Goal: Communication & Community: Answer question/provide support

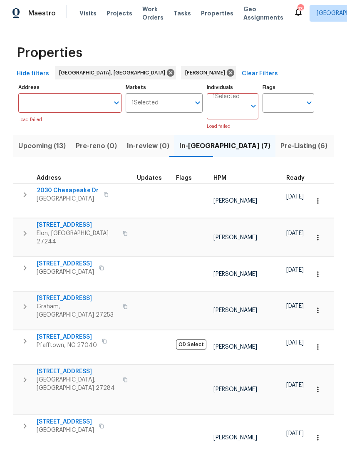
click at [57, 147] on span "Upcoming (13)" at bounding box center [41, 146] width 47 height 12
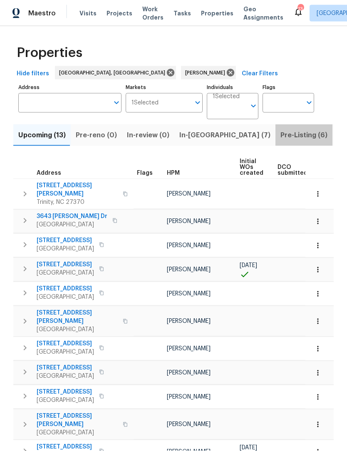
click at [281, 134] on span "Pre-Listing (6)" at bounding box center [304, 135] width 47 height 12
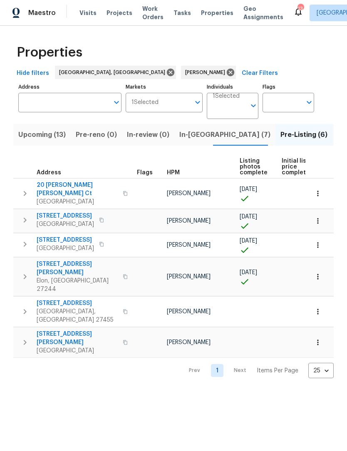
click at [197, 133] on span "In-reno (7)" at bounding box center [224, 135] width 91 height 12
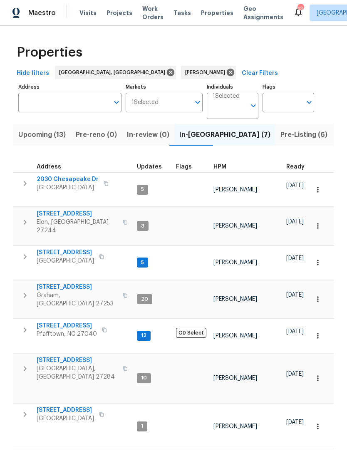
click at [69, 210] on span "400 Brickwalk Ct" at bounding box center [77, 214] width 81 height 8
click at [70, 210] on span "400 Brickwalk Ct" at bounding box center [77, 214] width 81 height 8
click at [75, 249] on span "3661 Briarmeade Rd" at bounding box center [65, 253] width 57 height 8
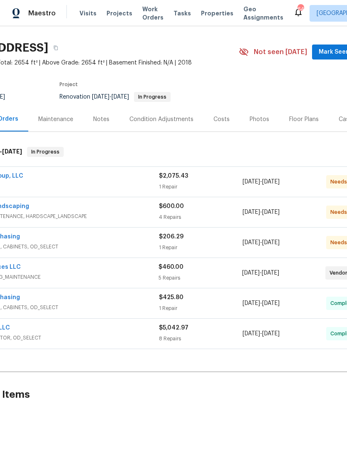
scroll to position [19, 60]
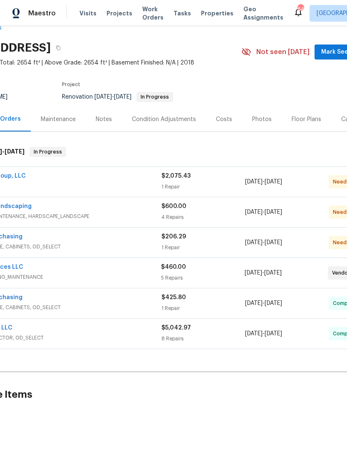
click at [106, 120] on div "Notes" at bounding box center [104, 119] width 16 height 8
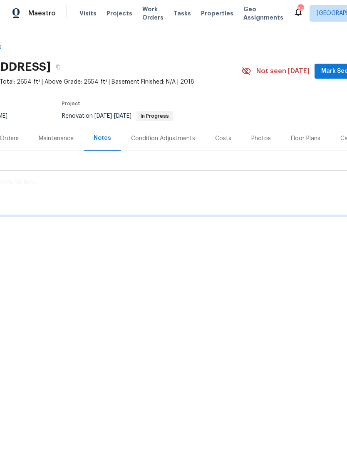
scroll to position [0, 60]
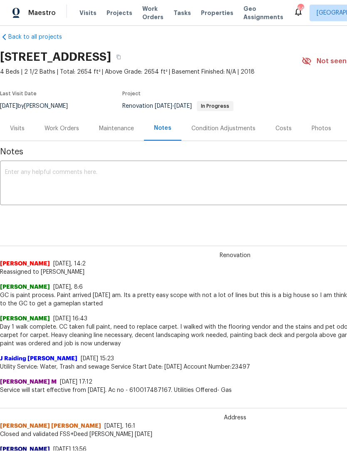
scroll to position [10, 0]
click at [38, 173] on textarea at bounding box center [235, 183] width 460 height 29
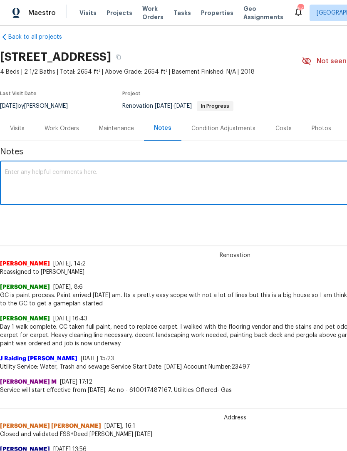
scroll to position [0, 0]
click at [10, 173] on textarea "Safe is it scheduled for today" at bounding box center [235, 184] width 460 height 29
click at [95, 175] on textarea "Site visit schedule is it scheduled for today" at bounding box center [235, 184] width 460 height 29
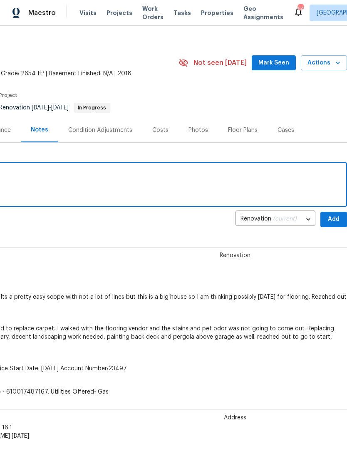
scroll to position [8, 123]
type textarea "Site visit schedule for today"
click at [332, 221] on span "Add" at bounding box center [333, 220] width 13 height 10
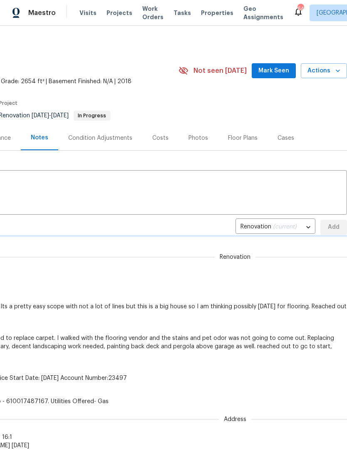
scroll to position [0, 123]
click at [279, 74] on span "Mark Seen" at bounding box center [274, 71] width 31 height 10
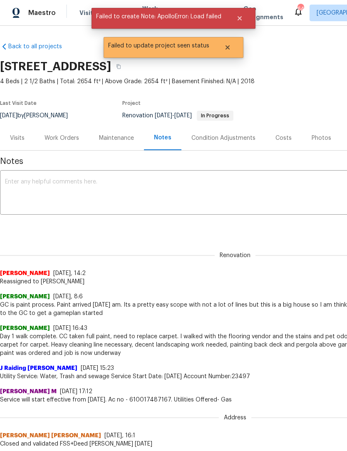
scroll to position [0, 0]
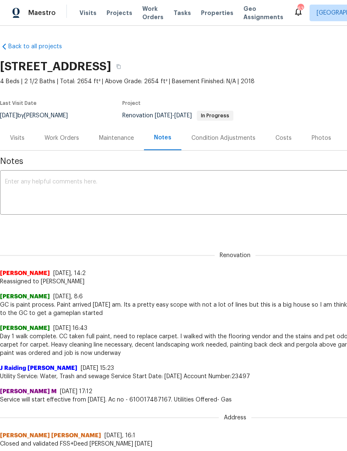
click at [33, 191] on textarea at bounding box center [235, 193] width 460 height 29
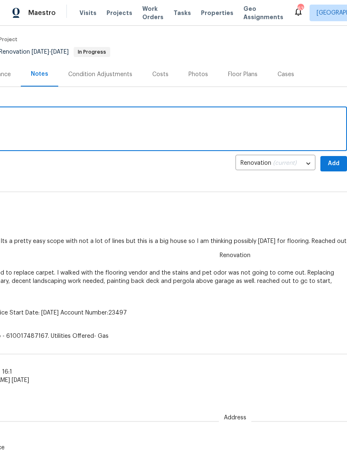
scroll to position [63, 123]
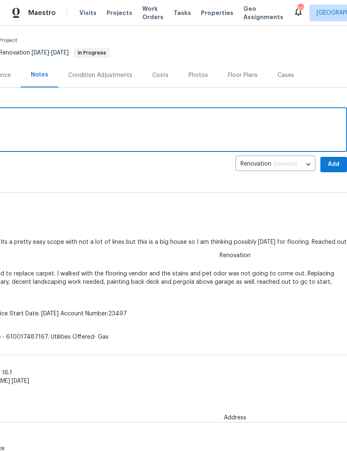
type textarea "Site visit scheduled for today"
click at [333, 164] on span "Add" at bounding box center [333, 165] width 13 height 10
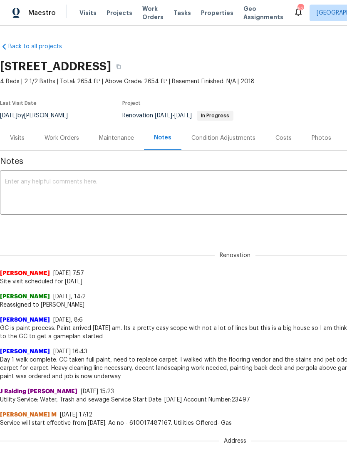
scroll to position [0, 0]
click at [65, 143] on div "Work Orders" at bounding box center [62, 138] width 55 height 25
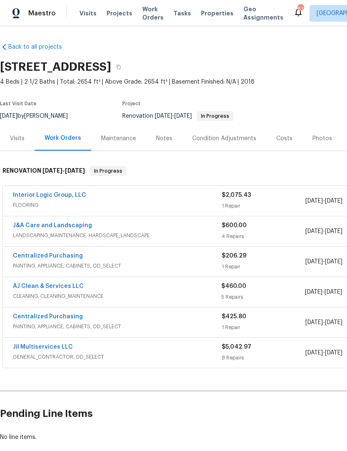
click at [63, 288] on link "AJ Clean & Services LLC" at bounding box center [48, 287] width 71 height 6
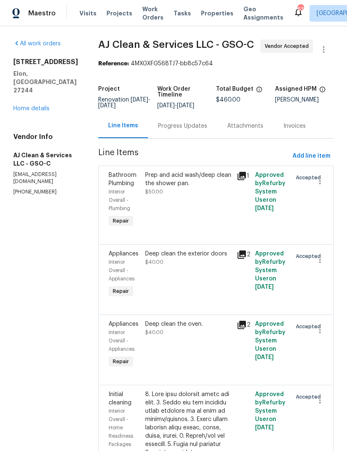
click at [194, 130] on div "Progress Updates" at bounding box center [182, 126] width 49 height 8
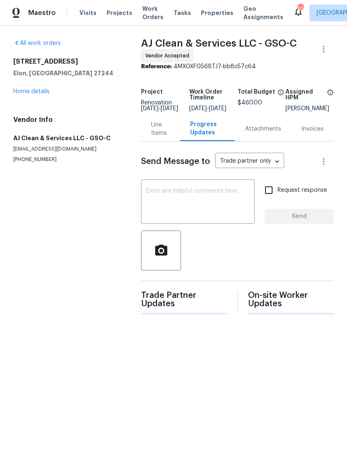
scroll to position [0, 0]
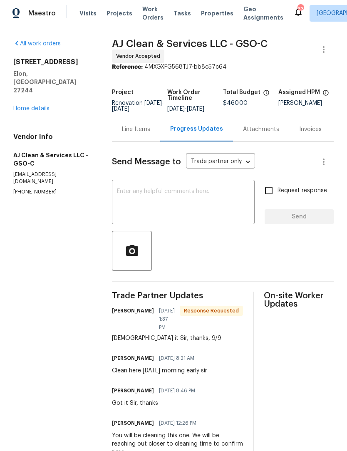
click at [40, 106] on link "Home details" at bounding box center [31, 109] width 36 height 6
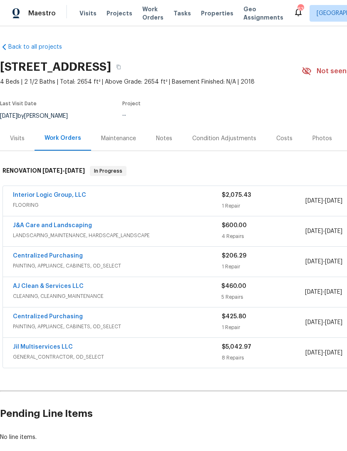
click at [60, 286] on link "AJ Clean & Services LLC" at bounding box center [48, 287] width 71 height 6
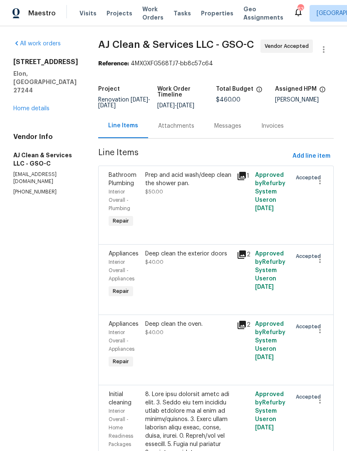
click at [233, 130] on div "Messages" at bounding box center [227, 126] width 27 height 8
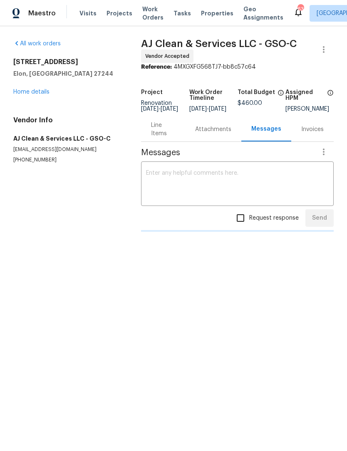
click at [172, 189] on textarea at bounding box center [237, 184] width 183 height 29
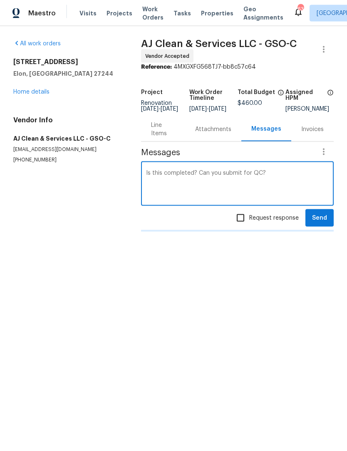
type textarea "Is this completed? Can you submit for QC?"
click at [323, 222] on span "Send" at bounding box center [319, 218] width 15 height 10
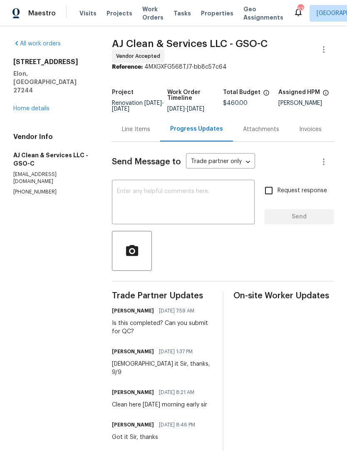
click at [31, 106] on link "Home details" at bounding box center [31, 109] width 36 height 6
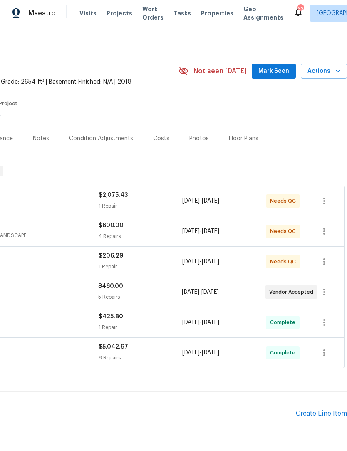
scroll to position [0, 123]
click at [276, 75] on span "Mark Seen" at bounding box center [274, 71] width 31 height 10
click at [275, 73] on span "Mark Seen" at bounding box center [274, 71] width 31 height 10
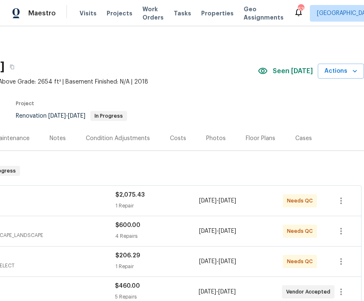
click at [54, 101] on div "Project" at bounding box center [96, 106] width 160 height 10
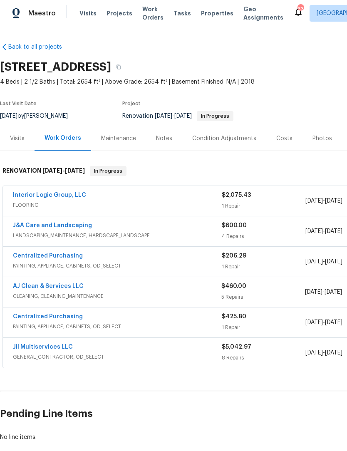
scroll to position [0, 0]
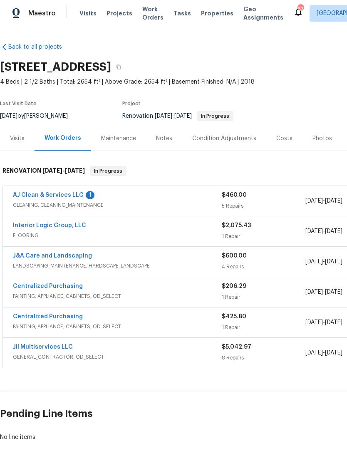
click at [56, 197] on link "AJ Clean & Services LLC" at bounding box center [48, 195] width 71 height 6
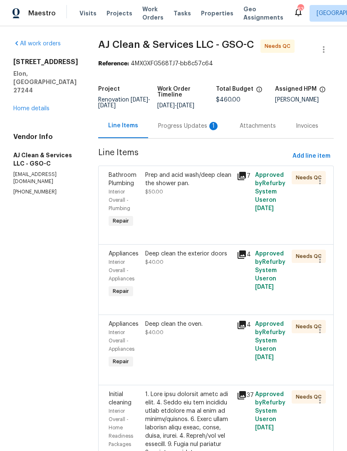
click at [37, 106] on link "Home details" at bounding box center [31, 109] width 36 height 6
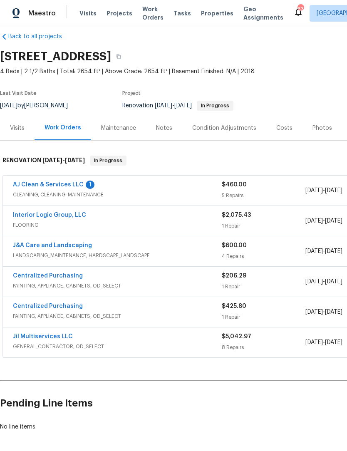
scroll to position [10, 0]
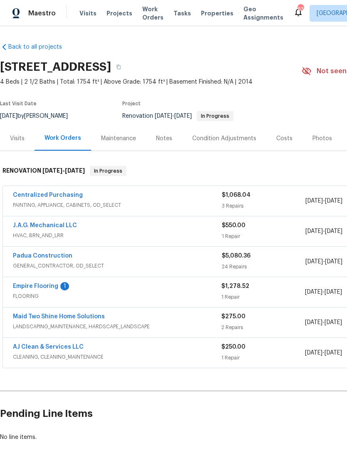
click at [84, 0] on div "Maestro Visits Projects Work Orders Tasks Properties Geo Assignments 63 Raleigh…" at bounding box center [173, 13] width 347 height 26
click at [94, 2] on div "Maestro Visits Projects Work Orders Tasks Properties Geo Assignments 63 Raleigh…" at bounding box center [173, 13] width 347 height 26
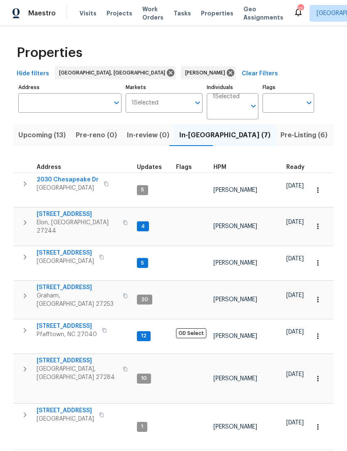
click at [72, 284] on span "[STREET_ADDRESS]" at bounding box center [77, 288] width 81 height 8
click at [30, 185] on button "button" at bounding box center [25, 184] width 17 height 17
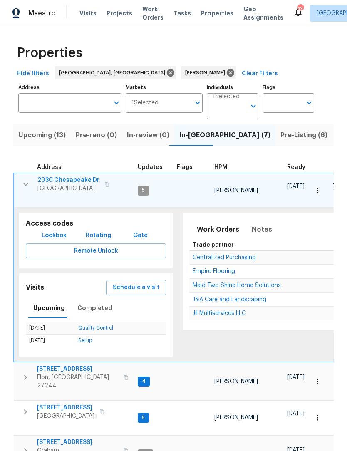
click at [57, 231] on span "Lockbox" at bounding box center [54, 236] width 25 height 10
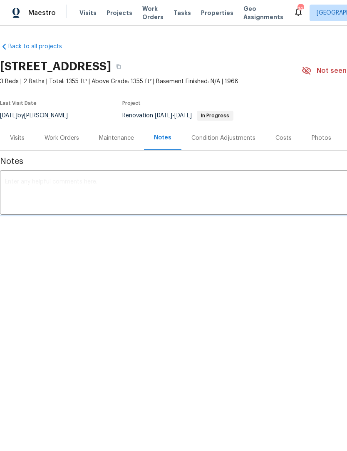
scroll to position [0, 0]
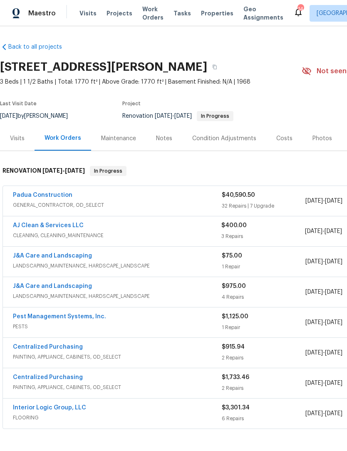
click at [50, 197] on link "Padua Construction" at bounding box center [43, 195] width 60 height 6
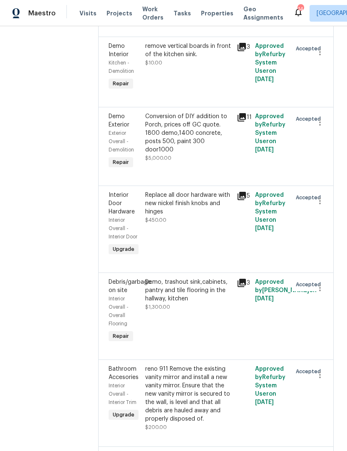
scroll to position [1143, 0]
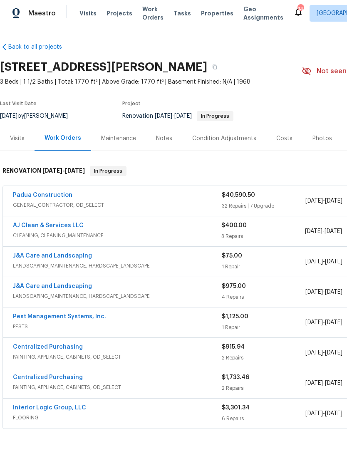
click at [159, 142] on div "Notes" at bounding box center [164, 138] width 16 height 8
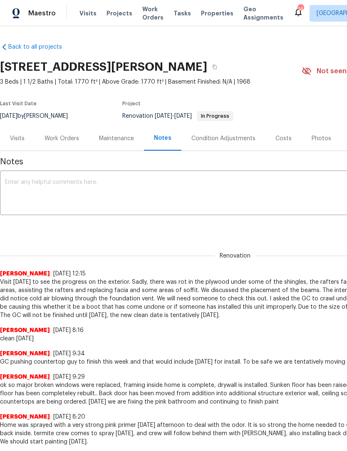
click at [77, 202] on textarea at bounding box center [235, 193] width 460 height 29
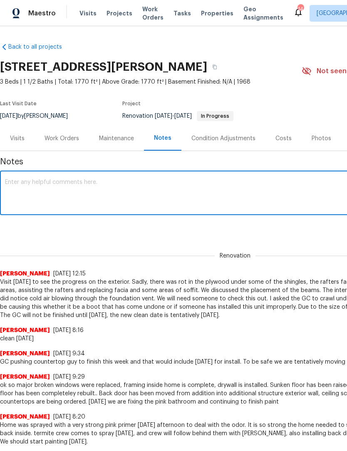
click at [28, 189] on textarea at bounding box center [235, 193] width 460 height 29
paste textarea "GC is saying they will be complete with this scope [DATE] evening. There is abs…"
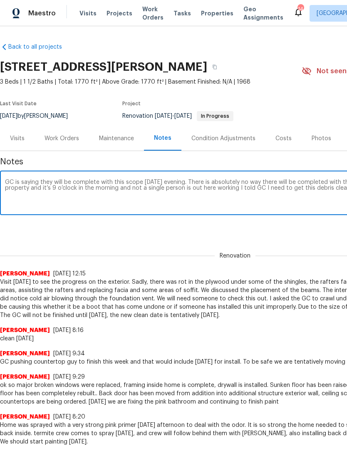
scroll to position [0, 123]
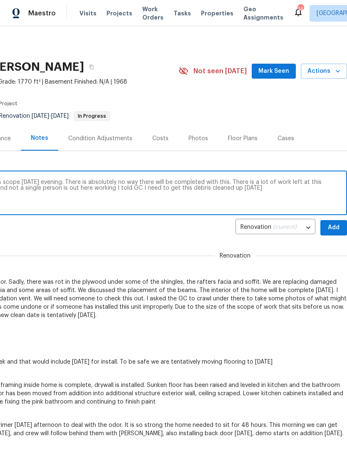
type textarea "GC is saying they will be complete with this scope [DATE] evening. There is abs…"
click at [278, 73] on span "Mark Seen" at bounding box center [274, 71] width 31 height 10
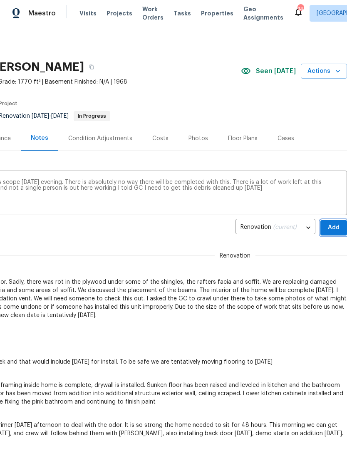
click at [332, 227] on span "Add" at bounding box center [333, 228] width 13 height 10
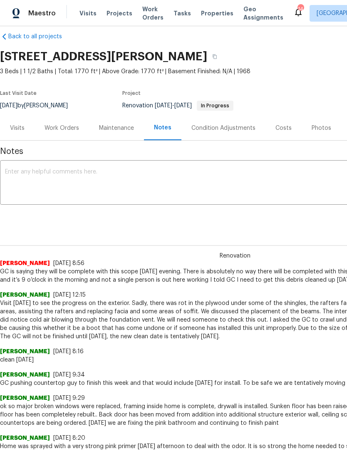
scroll to position [10, 0]
click at [60, 132] on div "Work Orders" at bounding box center [62, 128] width 35 height 8
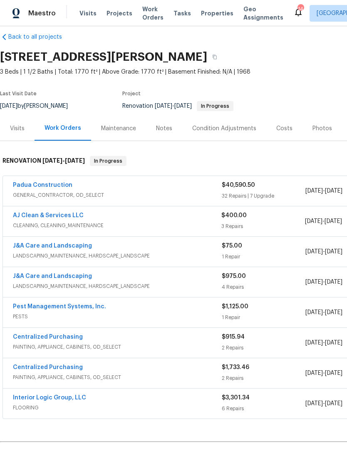
click at [60, 195] on span "GENERAL_CONTRACTOR, OD_SELECT" at bounding box center [117, 195] width 209 height 8
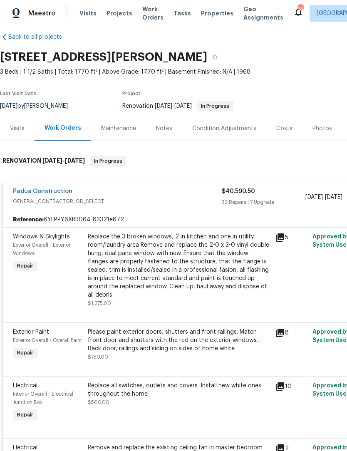
click at [53, 193] on link "Padua Construction" at bounding box center [43, 192] width 60 height 6
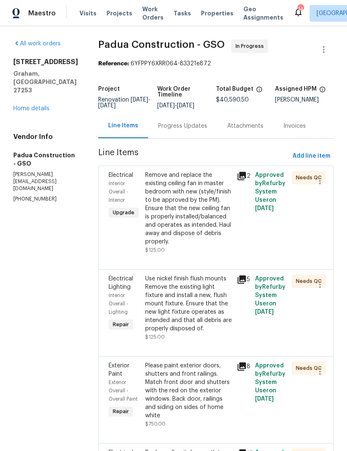
click at [164, 130] on div "Progress Updates" at bounding box center [182, 126] width 49 height 8
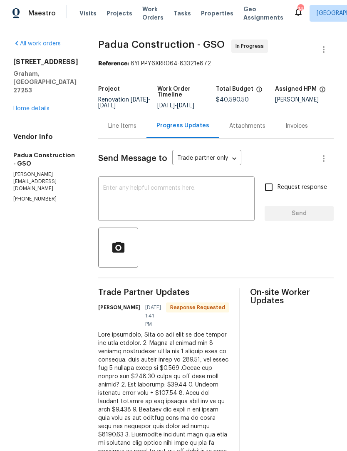
click at [118, 195] on textarea at bounding box center [176, 199] width 147 height 29
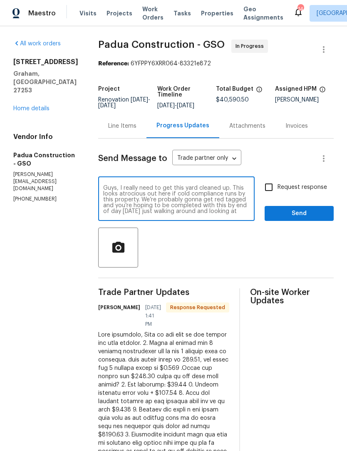
click at [154, 194] on textarea "Guys, I really need to get this yard cleaned up. This looks atrocious out here …" at bounding box center [176, 199] width 147 height 29
click at [151, 193] on textarea "Guys, I really need to get this yard cleaned up. This looks atrocious out here …" at bounding box center [176, 199] width 147 height 29
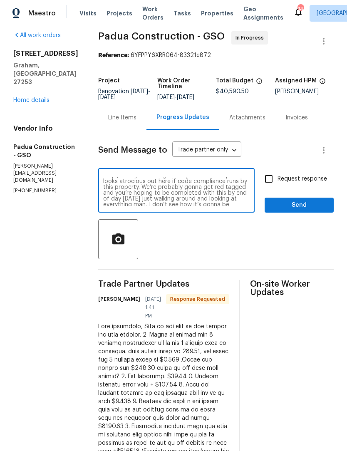
scroll to position [8, 0]
click at [244, 191] on textarea "Guys, I really need to get this yard cleaned up. This looks atrocious out here …" at bounding box center [176, 191] width 147 height 29
type textarea "Guys, I really need to get this yard cleaned up. This looks atrocious out here …"
click at [272, 180] on input "Request response" at bounding box center [268, 178] width 17 height 17
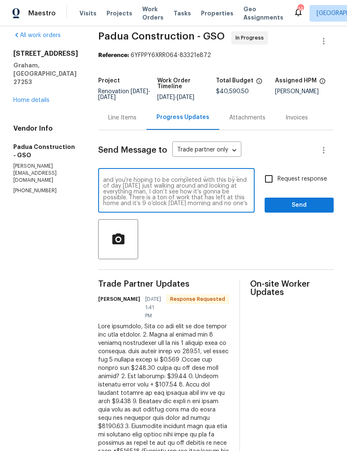
checkbox input "true"
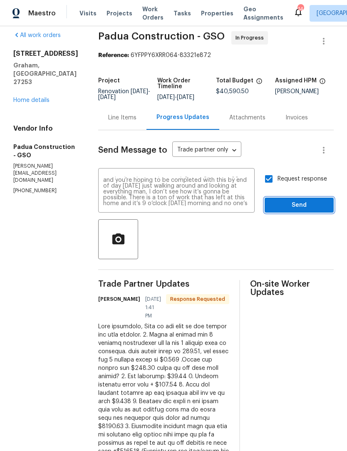
click at [284, 207] on span "Send" at bounding box center [299, 205] width 56 height 10
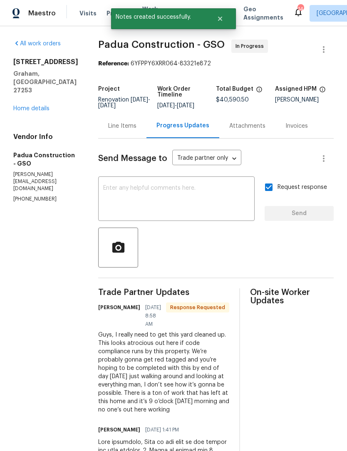
scroll to position [0, 0]
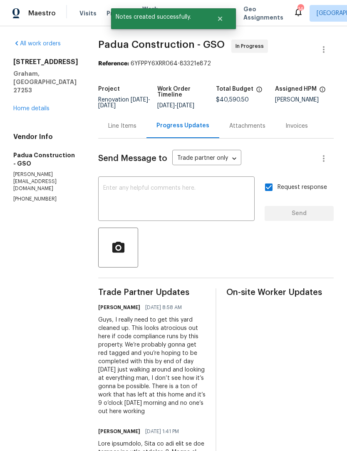
click at [47, 112] on link "Home details" at bounding box center [31, 109] width 36 height 6
